Goal: Information Seeking & Learning: Learn about a topic

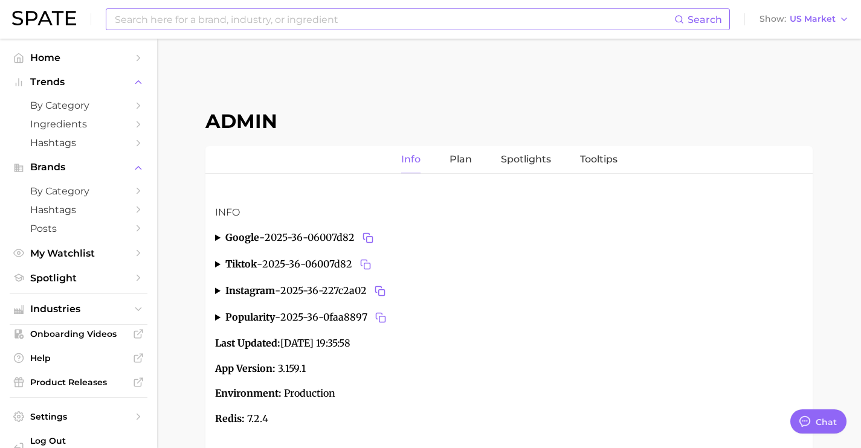
type textarea "x"
click at [299, 25] on input at bounding box center [394, 19] width 560 height 21
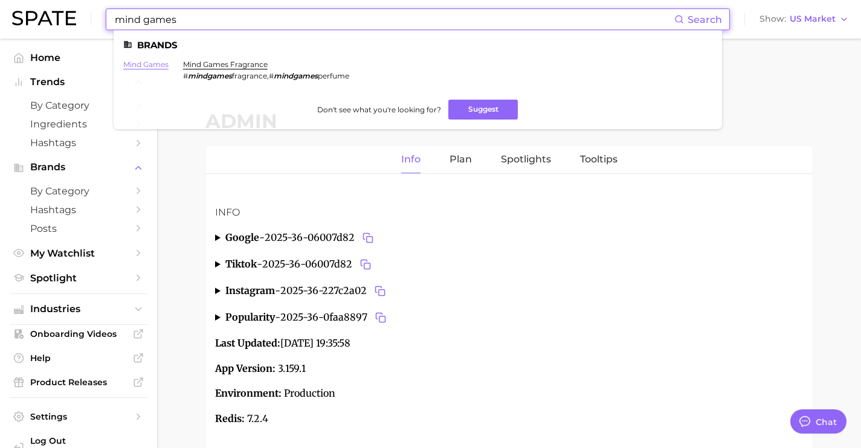
type input "mind games"
click at [160, 63] on link "mind games" at bounding box center [145, 64] width 45 height 9
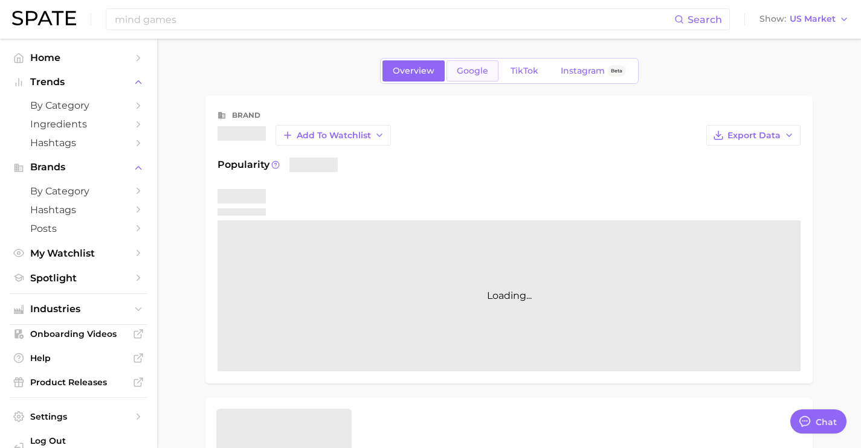
type textarea "x"
click at [461, 69] on span "Google" at bounding box center [472, 71] width 31 height 10
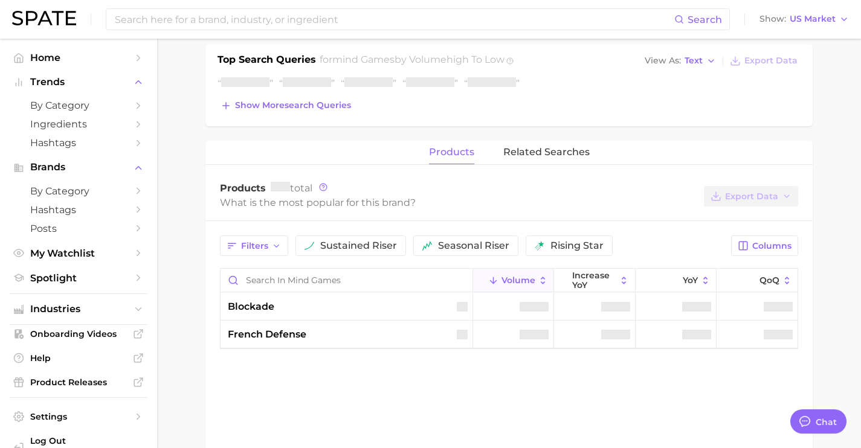
scroll to position [396, 0]
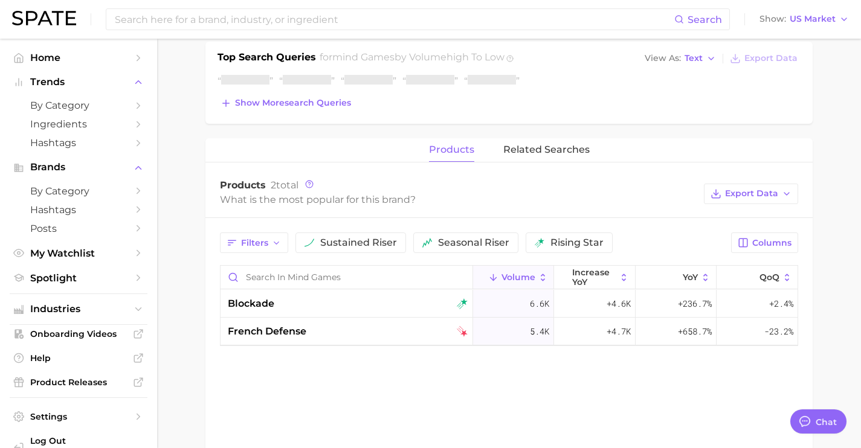
click at [342, 112] on div "Top Search Queries for mind games by Volume high to low View As Text Export Dat…" at bounding box center [508, 83] width 607 height 82
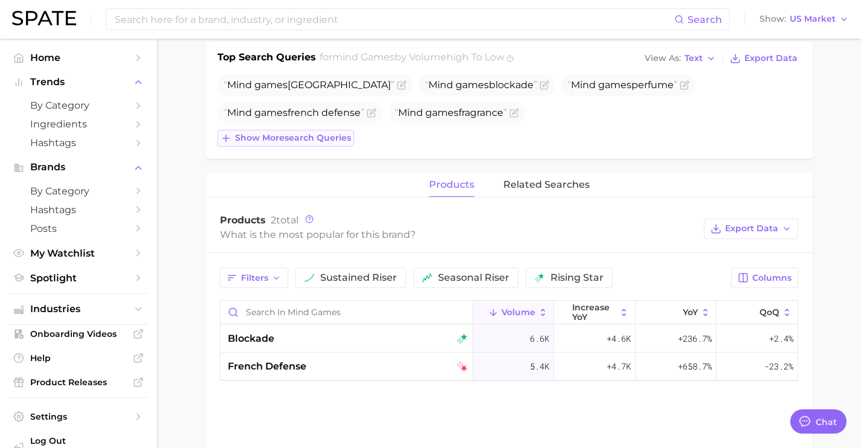
click at [341, 139] on span "Show more search queries" at bounding box center [293, 138] width 116 height 10
